Goal: Information Seeking & Learning: Learn about a topic

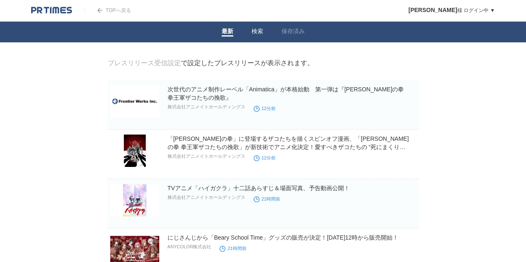
click at [248, 28] on li "検索" at bounding box center [257, 32] width 30 height 21
click at [251, 35] on link "検索" at bounding box center [257, 32] width 12 height 9
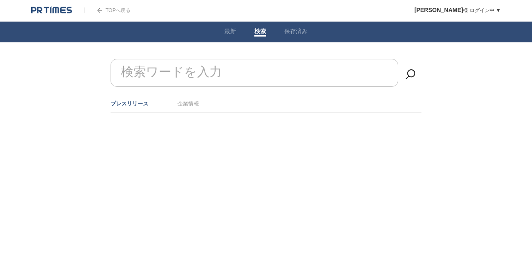
drag, startPoint x: 256, startPoint y: 35, endPoint x: 247, endPoint y: 32, distance: 9.5
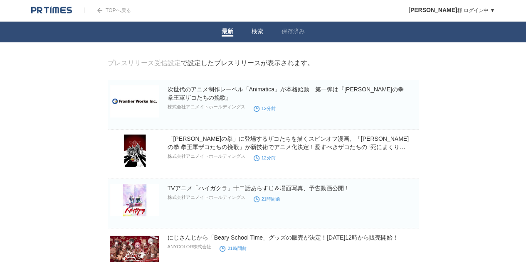
click at [254, 33] on link "検索" at bounding box center [257, 32] width 12 height 9
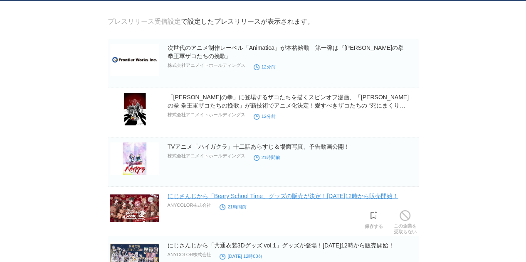
click at [286, 198] on link "にじさんじから「Beary School Time」グッズの販売が決定！[DATE]12時から販売開始！" at bounding box center [283, 196] width 231 height 7
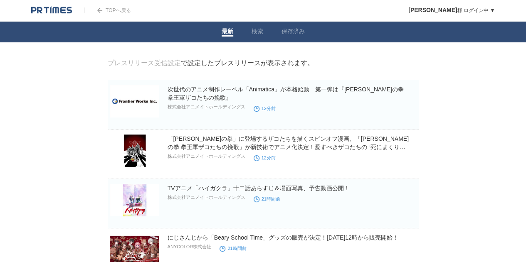
drag, startPoint x: 479, startPoint y: 212, endPoint x: 429, endPoint y: 63, distance: 157.5
click at [249, 30] on li "検索" at bounding box center [257, 32] width 30 height 21
click at [257, 35] on link "検索" at bounding box center [257, 32] width 12 height 9
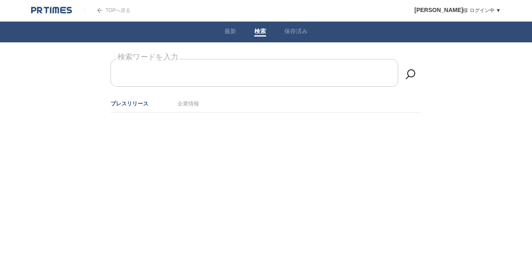
click at [255, 68] on input "検索ワードを入力" at bounding box center [255, 73] width 288 height 28
type input "あ"
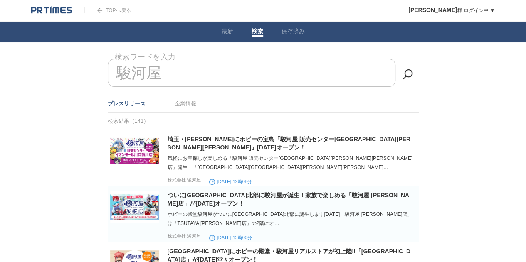
scroll to position [42, 0]
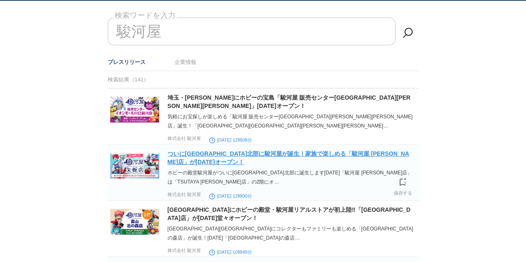
type input "駿河屋"
click at [291, 156] on link "ついに[GEOGRAPHIC_DATA]北部に駿河屋が誕生！家族で楽しめる「駿河屋 [PERSON_NAME]店」が[DATE]オープン！" at bounding box center [289, 157] width 242 height 15
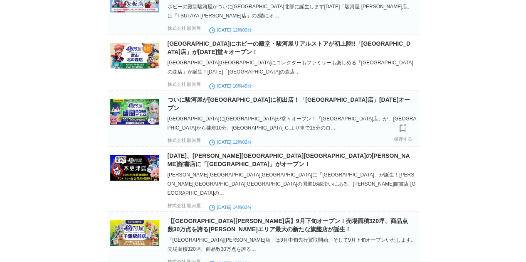
scroll to position [166, 0]
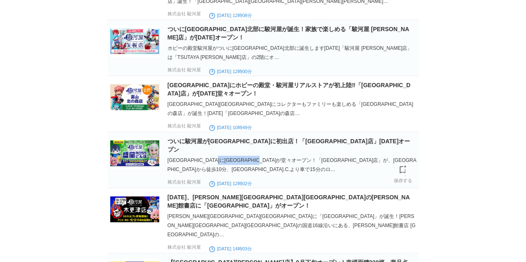
drag, startPoint x: 248, startPoint y: 159, endPoint x: 303, endPoint y: 162, distance: 54.9
click at [303, 162] on div "[GEOGRAPHIC_DATA]に[GEOGRAPHIC_DATA]が堂々オープン！「[GEOGRAPHIC_DATA]店」が、[GEOGRAPHIC_DA…" at bounding box center [292, 165] width 249 height 18
drag, startPoint x: 263, startPoint y: 157, endPoint x: 302, endPoint y: 160, distance: 39.2
click at [302, 160] on div "[GEOGRAPHIC_DATA]に[GEOGRAPHIC_DATA]が堂々オープン！「[GEOGRAPHIC_DATA]店」が、[GEOGRAPHIC_DA…" at bounding box center [292, 165] width 249 height 18
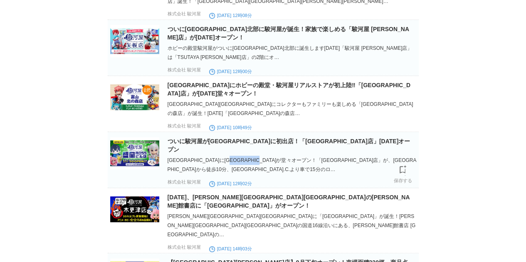
copy div "[GEOGRAPHIC_DATA]店"
drag, startPoint x: 305, startPoint y: 108, endPoint x: 334, endPoint y: 108, distance: 29.1
click at [334, 108] on div "[GEOGRAPHIC_DATA][GEOGRAPHIC_DATA]にコレクターもファミリーも楽しめる「[GEOGRAPHIC_DATA]の森店」が誕生！[D…" at bounding box center [292, 109] width 249 height 18
copy div "[GEOGRAPHIC_DATA]店"
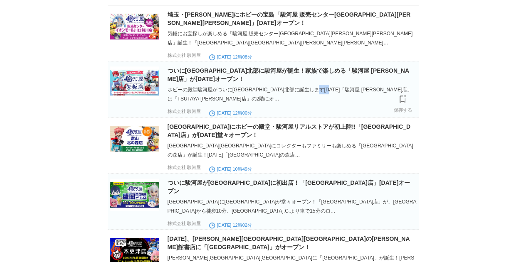
drag, startPoint x: 338, startPoint y: 91, endPoint x: 351, endPoint y: 92, distance: 13.3
click at [351, 92] on div "ホビーの殿堂駿河屋がついに[GEOGRAPHIC_DATA]北部に誕生します[DATE]「駿河屋 [PERSON_NAME]店」は「TSUTAYA [PERS…" at bounding box center [292, 94] width 249 height 18
copy div "[PERSON_NAME]店"
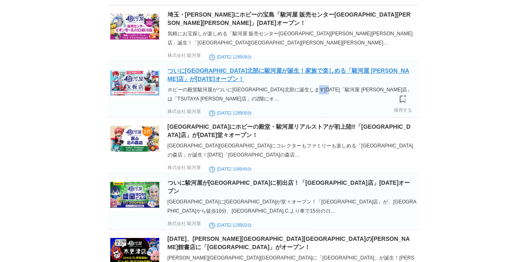
scroll to position [83, 0]
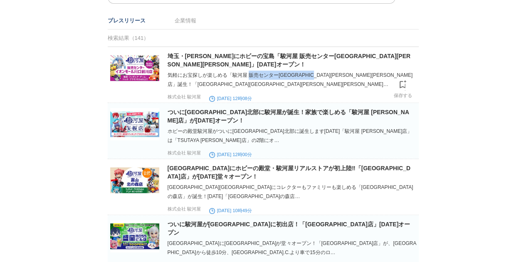
drag, startPoint x: 333, startPoint y: 75, endPoint x: 249, endPoint y: 72, distance: 83.6
click at [249, 72] on div "気軽にお宝探しが楽しめる「駿河屋 販売センター[GEOGRAPHIC_DATA][PERSON_NAME][PERSON_NAME]店」誕生！「[GEOGRA…" at bounding box center [292, 80] width 249 height 18
copy div "販売センター[GEOGRAPHIC_DATA][PERSON_NAME][PERSON_NAME]"
